Goal: Information Seeking & Learning: Find specific fact

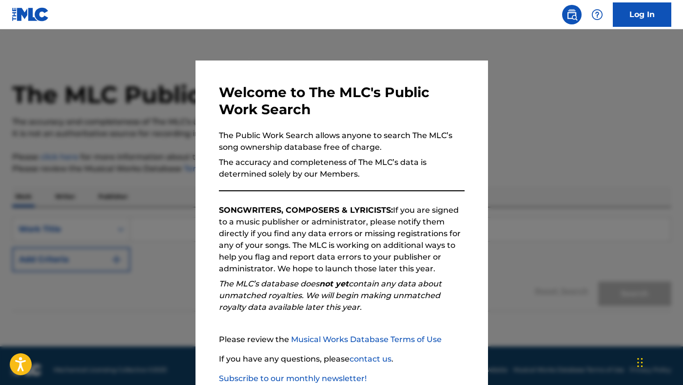
scroll to position [61, 0]
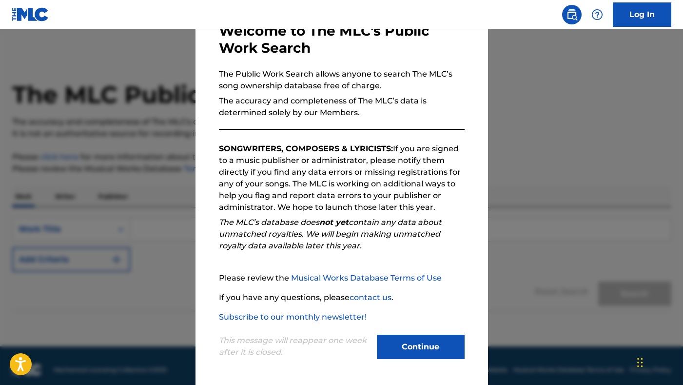
click at [422, 350] on button "Continue" at bounding box center [421, 346] width 88 height 24
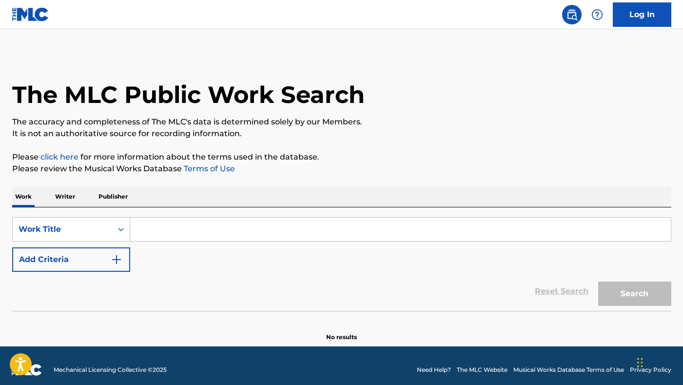
click at [187, 225] on input "Search Form" at bounding box center [400, 228] width 540 height 23
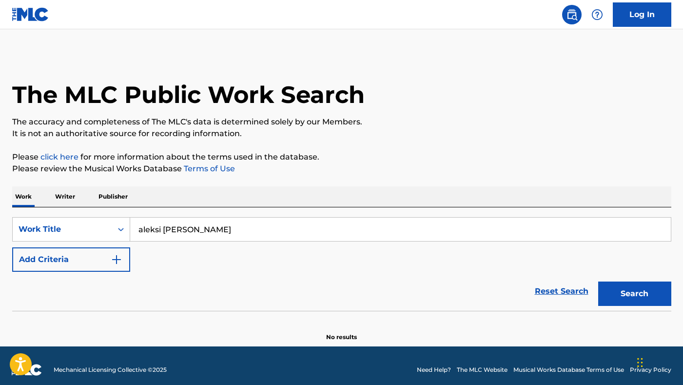
type input "aleksi [PERSON_NAME]"
click at [621, 299] on button "Search" at bounding box center [634, 293] width 73 height 24
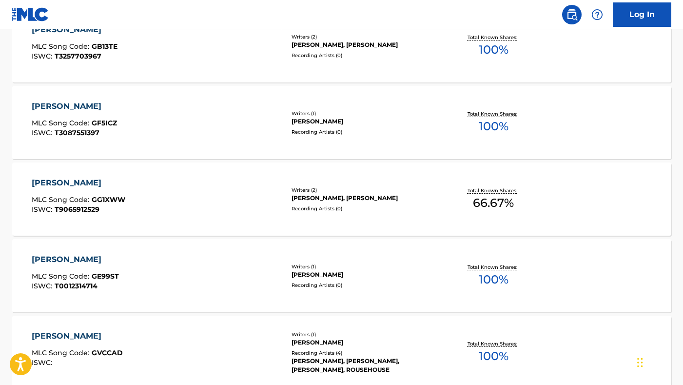
scroll to position [0, 0]
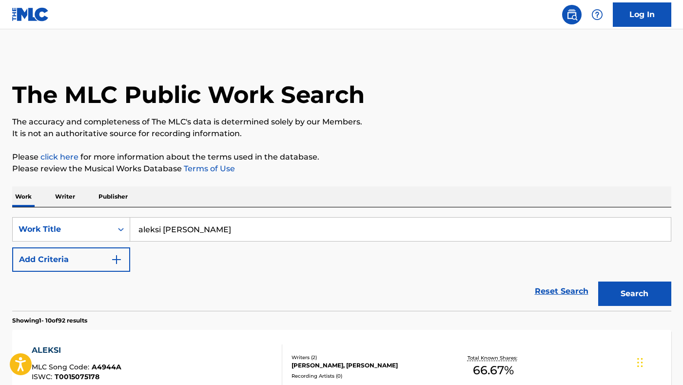
click at [57, 201] on p "Writer" at bounding box center [65, 196] width 26 height 20
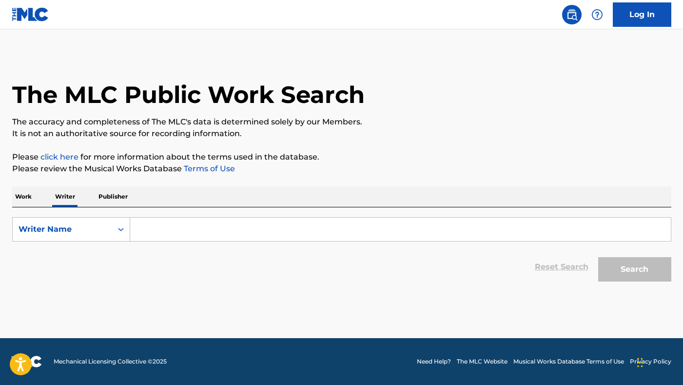
click at [104, 196] on p "Publisher" at bounding box center [113, 196] width 35 height 20
